Goal: Check status

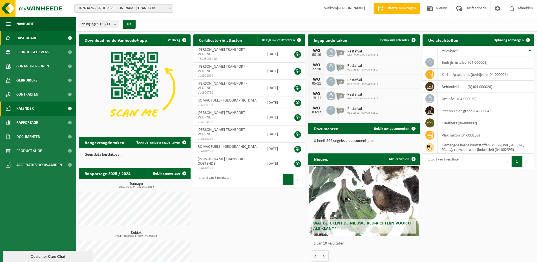
click at [41, 107] on link "Kalender" at bounding box center [38, 108] width 76 height 14
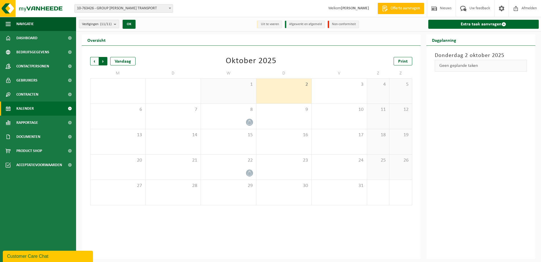
click at [92, 61] on span "Vorige" at bounding box center [94, 61] width 8 height 8
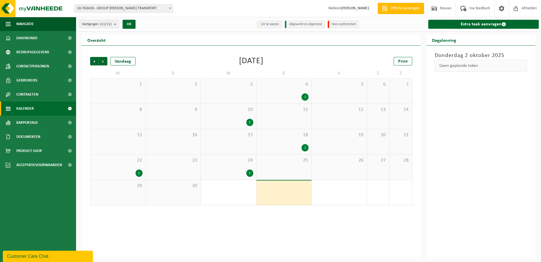
click at [138, 173] on div "1" at bounding box center [138, 172] width 7 height 7
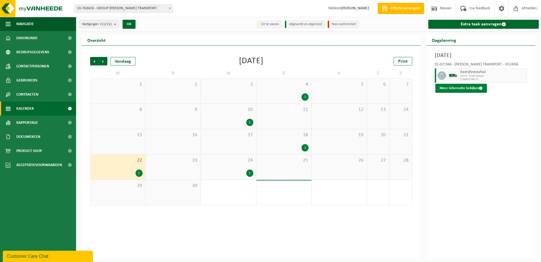
click at [468, 85] on button "Meer informatie bekijken" at bounding box center [461, 88] width 52 height 9
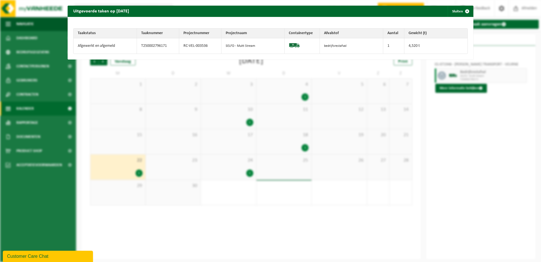
click at [481, 128] on div "Uitgevoerde taken op 2025-09-22 Sluiten Taakstatus Taaknummer Projectnummer Pro…" at bounding box center [270, 131] width 541 height 262
